Goal: Navigation & Orientation: Find specific page/section

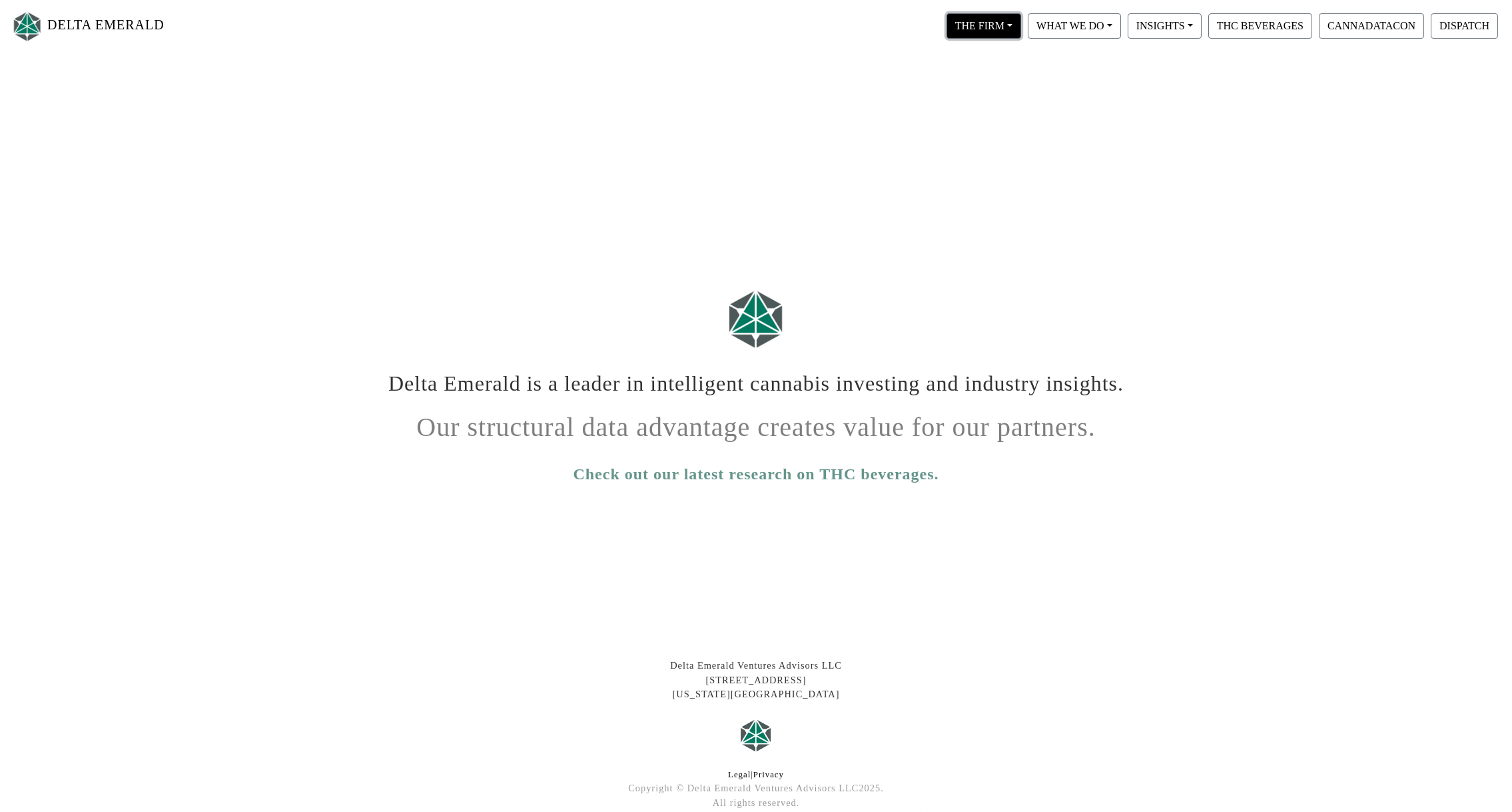
click at [1002, 28] on button "THE FIRM" at bounding box center [984, 26] width 74 height 26
click at [996, 131] on link "Our Portfolio" at bounding box center [996, 124] width 106 height 21
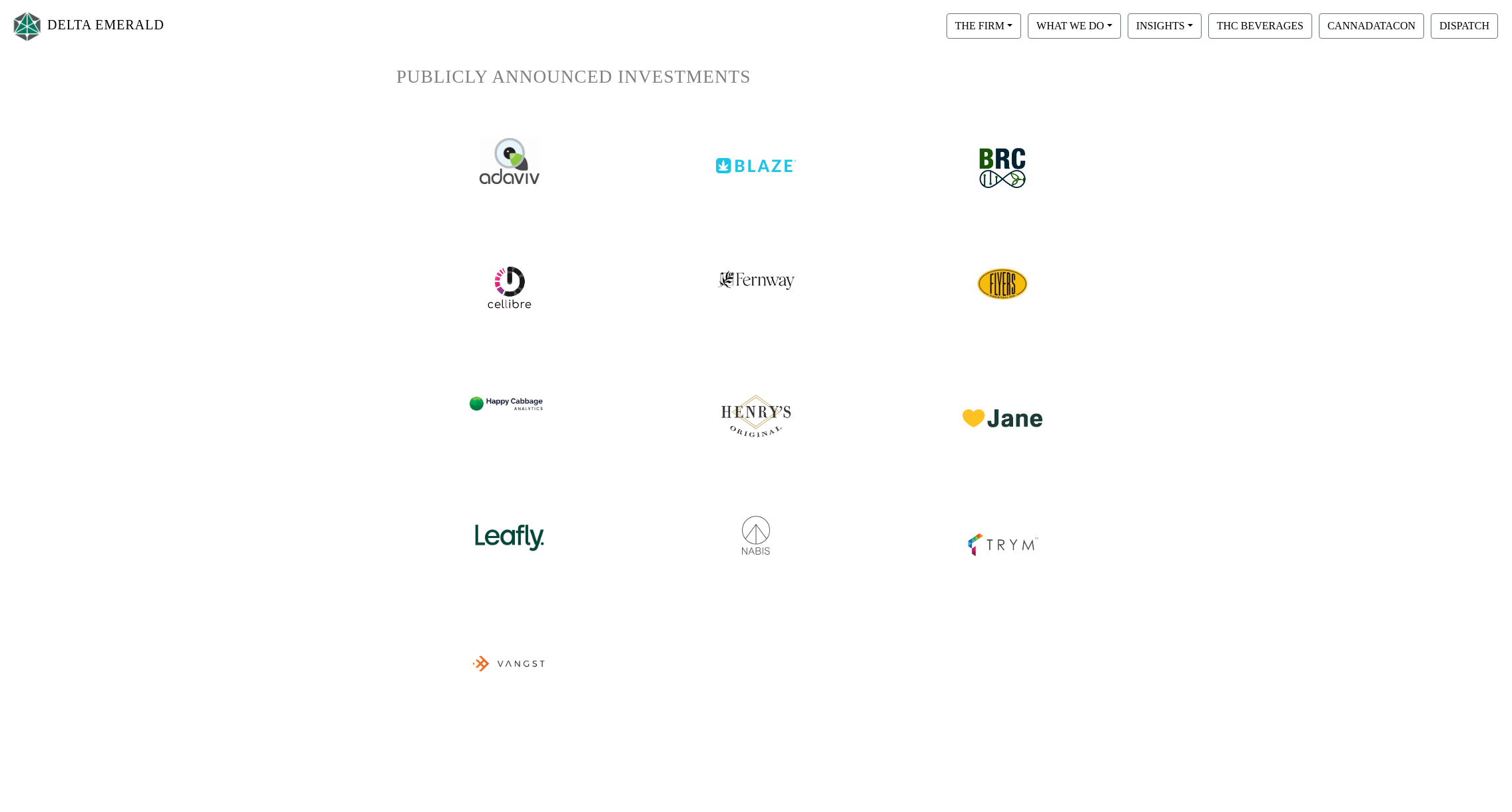
scroll to position [59, 0]
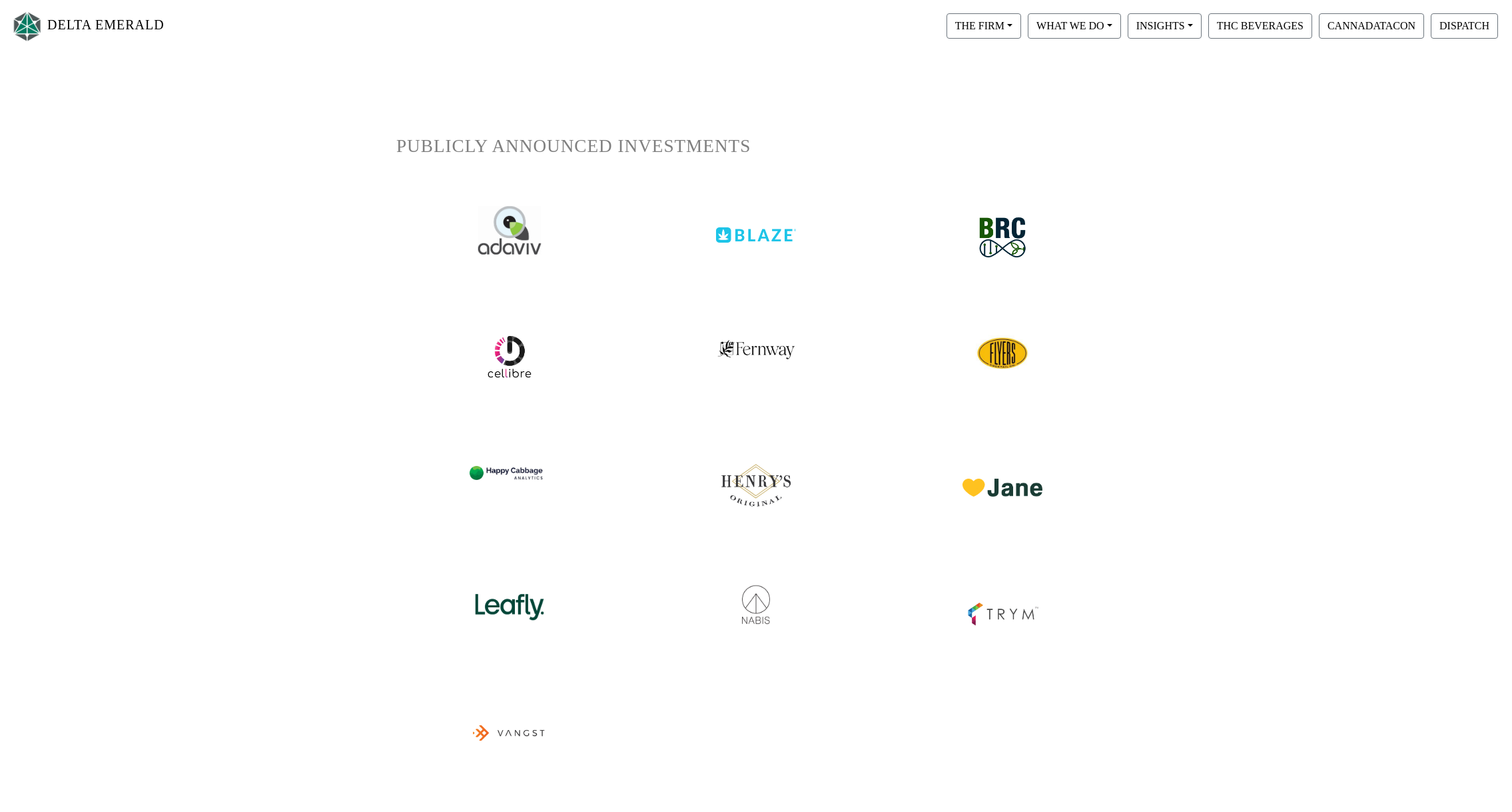
click at [520, 238] on img at bounding box center [510, 229] width 64 height 48
click at [772, 237] on img at bounding box center [756, 225] width 84 height 37
click at [1008, 619] on img at bounding box center [1002, 601] width 84 height 64
click at [512, 611] on img at bounding box center [509, 598] width 84 height 58
click at [758, 605] on img at bounding box center [756, 598] width 84 height 58
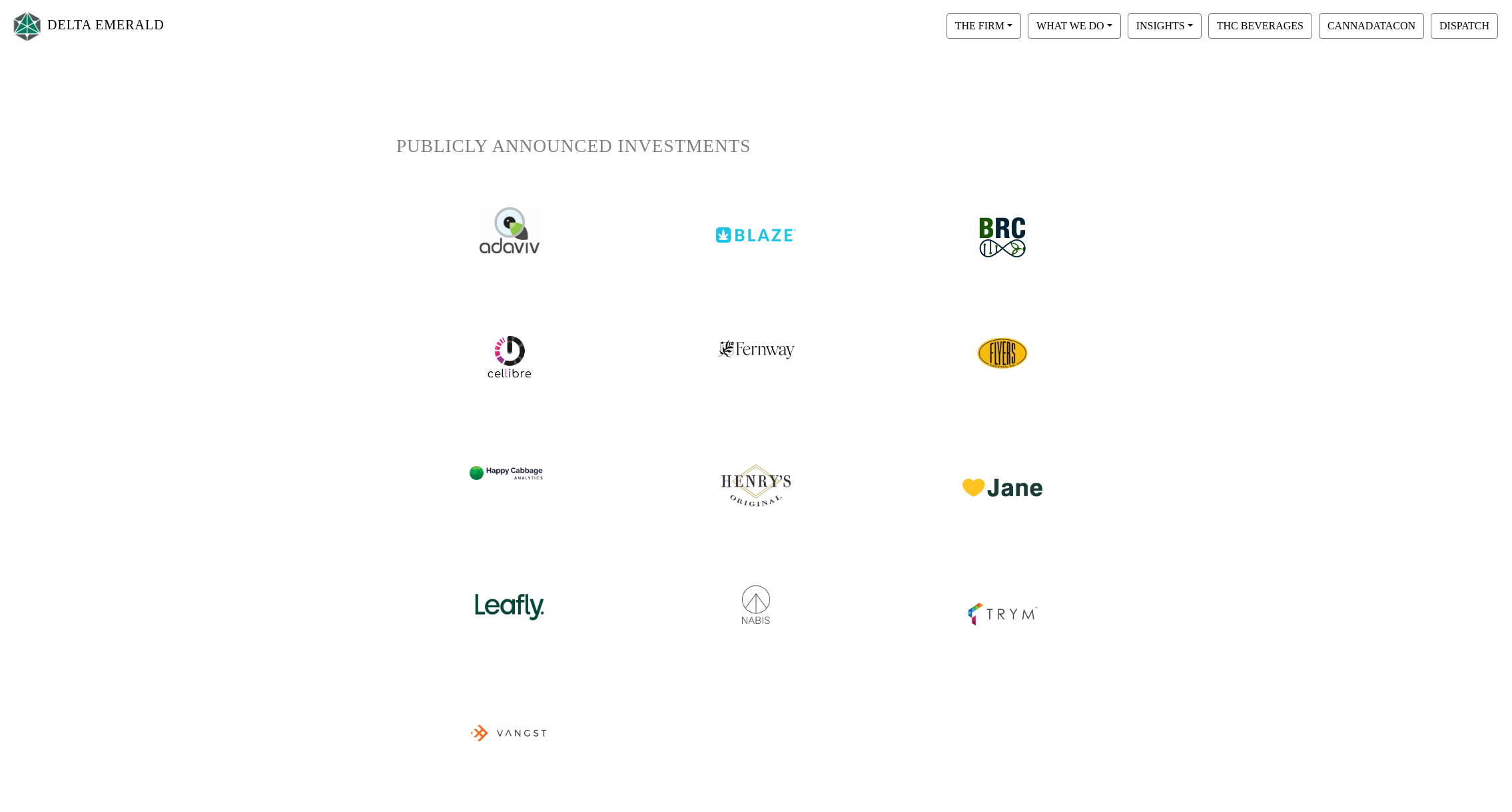
click at [520, 737] on img at bounding box center [509, 731] width 84 height 88
